Goal: Task Accomplishment & Management: Use online tool/utility

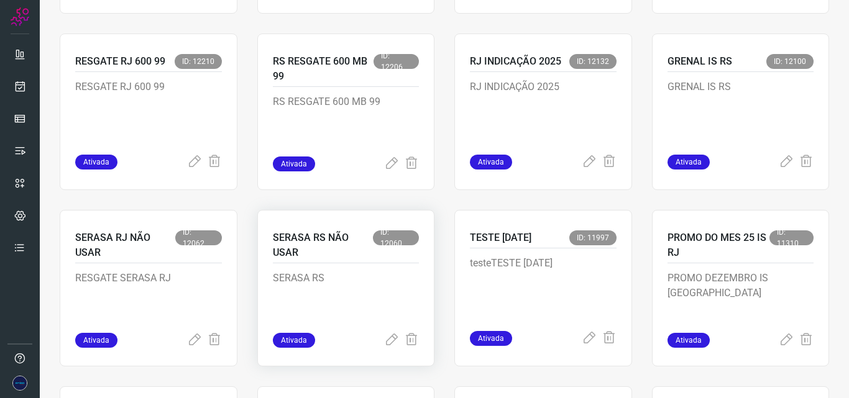
scroll to position [249, 0]
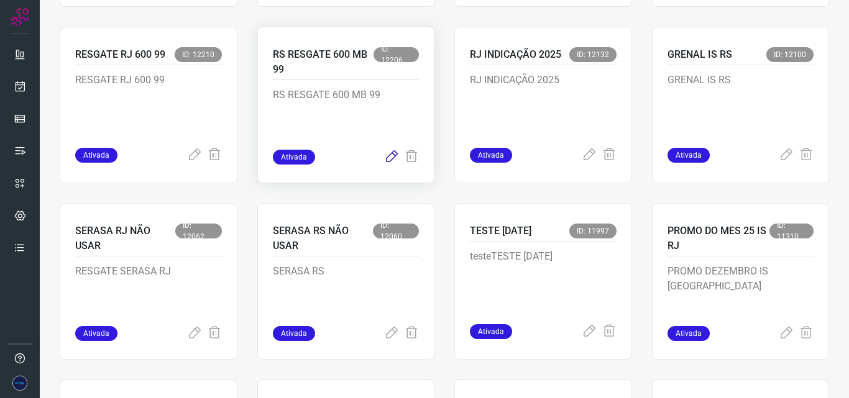
click at [387, 159] on icon at bounding box center [391, 157] width 15 height 15
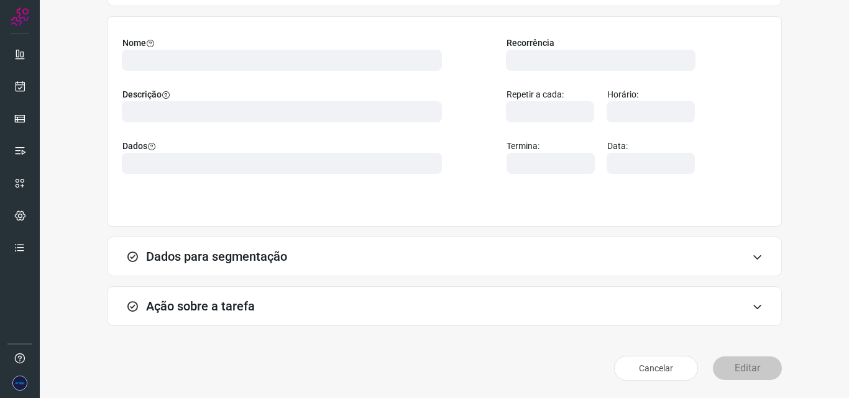
scroll to position [87, 0]
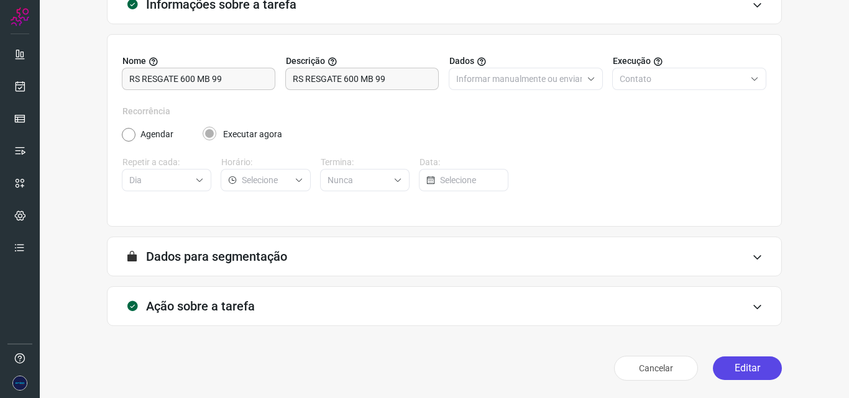
click at [719, 368] on button "Editar" at bounding box center [747, 369] width 69 height 24
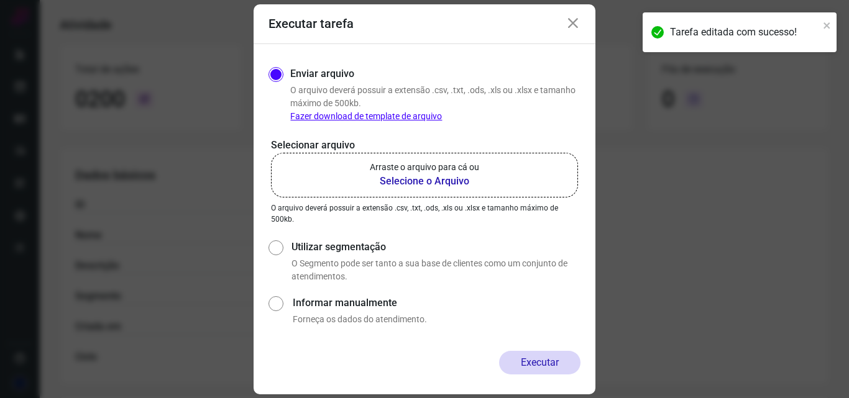
click at [458, 178] on b "Selecione o Arquivo" at bounding box center [424, 181] width 109 height 15
click at [0, 0] on input "Arraste o arquivo para cá ou Selecione o Arquivo" at bounding box center [0, 0] width 0 height 0
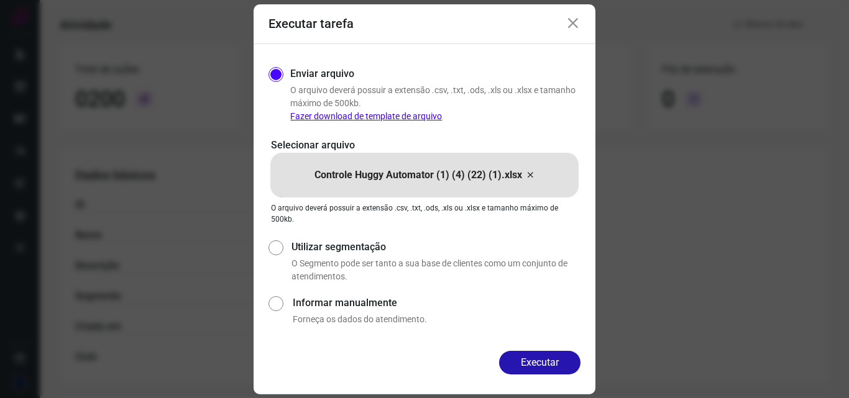
click at [579, 24] on icon at bounding box center [572, 23] width 15 height 15
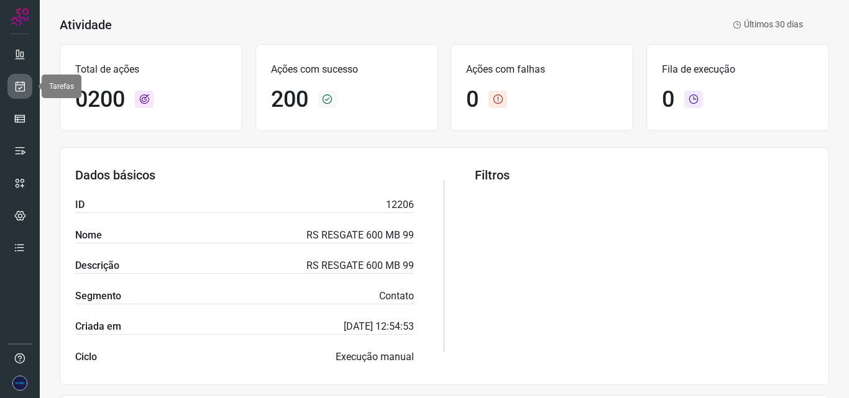
click at [22, 94] on link at bounding box center [19, 86] width 25 height 25
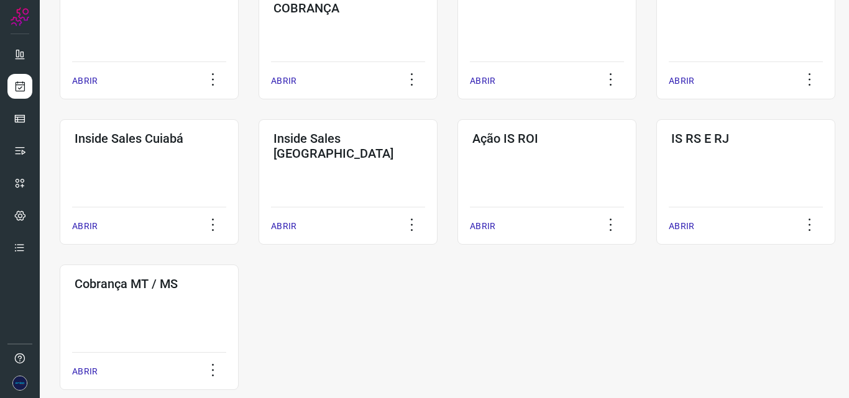
scroll to position [562, 0]
click at [239, 264] on div "IS RS E RJ ABRIR" at bounding box center [149, 326] width 179 height 125
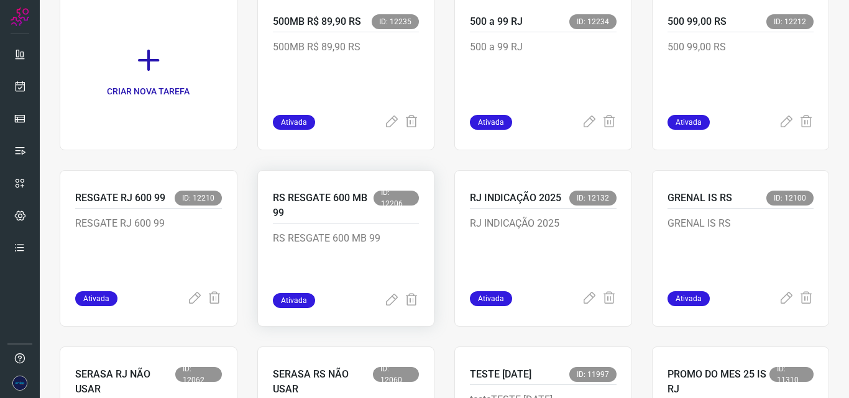
scroll to position [127, 0]
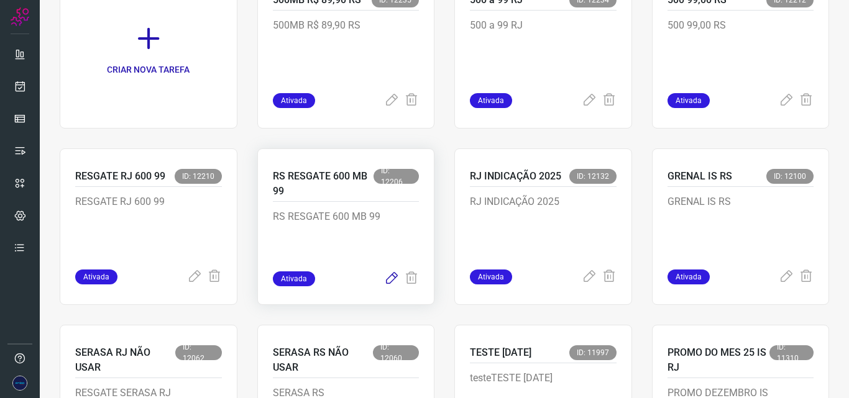
click at [388, 281] on icon at bounding box center [391, 278] width 15 height 15
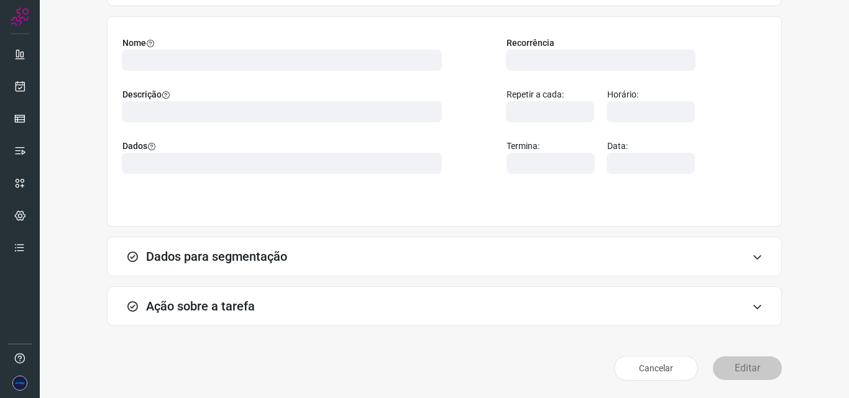
scroll to position [87, 0]
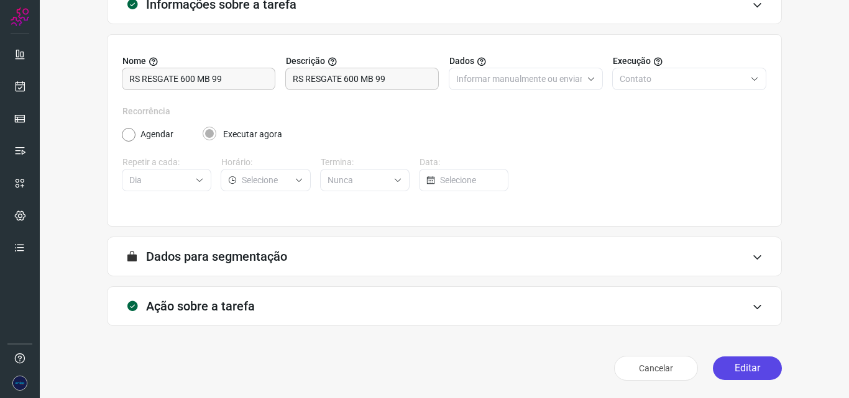
click at [729, 368] on button "Editar" at bounding box center [747, 369] width 69 height 24
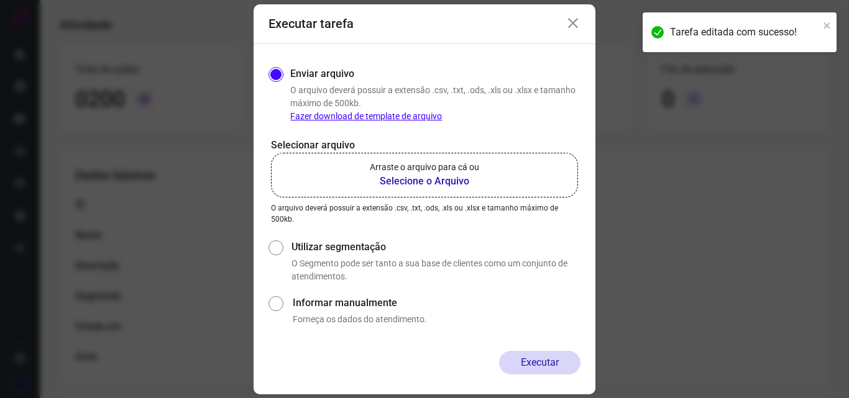
click at [421, 187] on b "Selecione o Arquivo" at bounding box center [424, 181] width 109 height 15
click at [0, 0] on input "Arraste o arquivo para cá ou Selecione o Arquivo" at bounding box center [0, 0] width 0 height 0
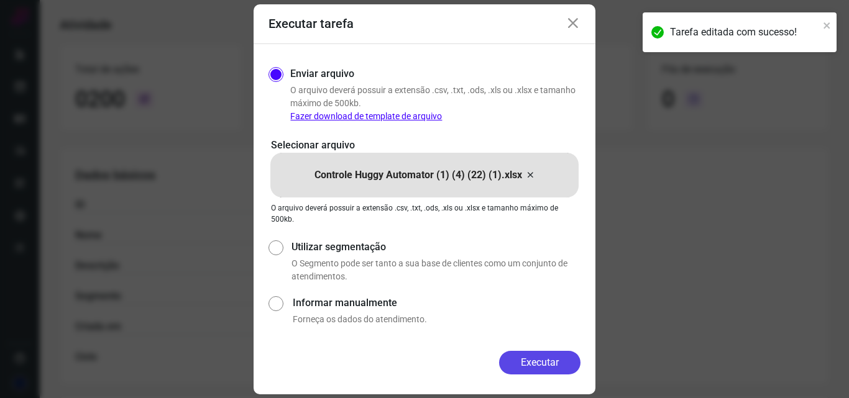
click at [532, 363] on button "Executar" at bounding box center [539, 363] width 81 height 24
